Goal: Transaction & Acquisition: Purchase product/service

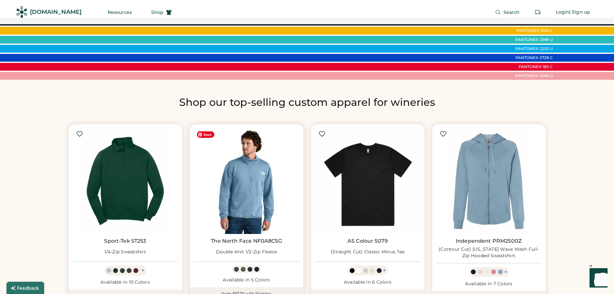
scroll to position [323, 0]
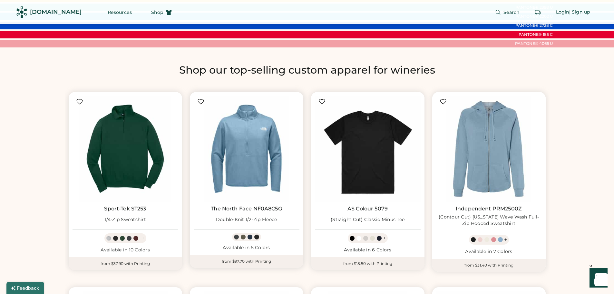
click at [242, 237] on div at bounding box center [243, 236] width 5 height 5
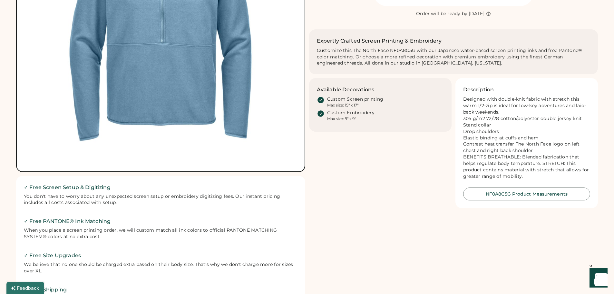
scroll to position [65, 0]
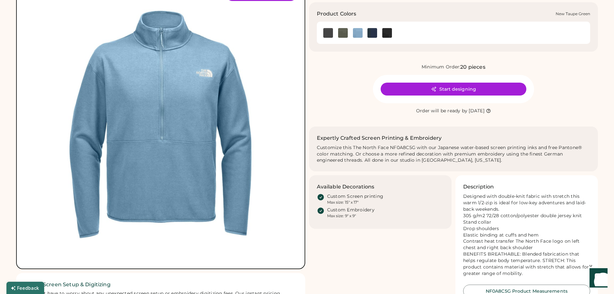
click at [341, 32] on img at bounding box center [343, 33] width 10 height 10
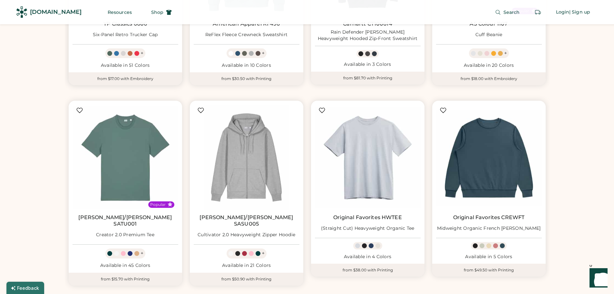
scroll to position [742, 0]
